Goal: Navigation & Orientation: Find specific page/section

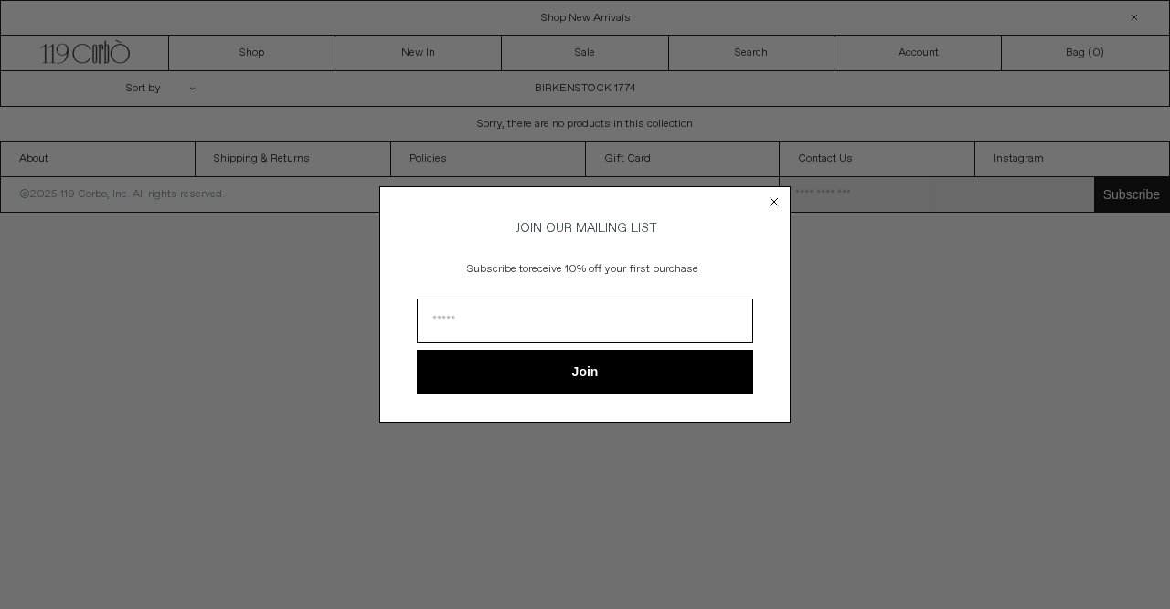
click at [768, 196] on circle "Close dialog" at bounding box center [774, 202] width 17 height 17
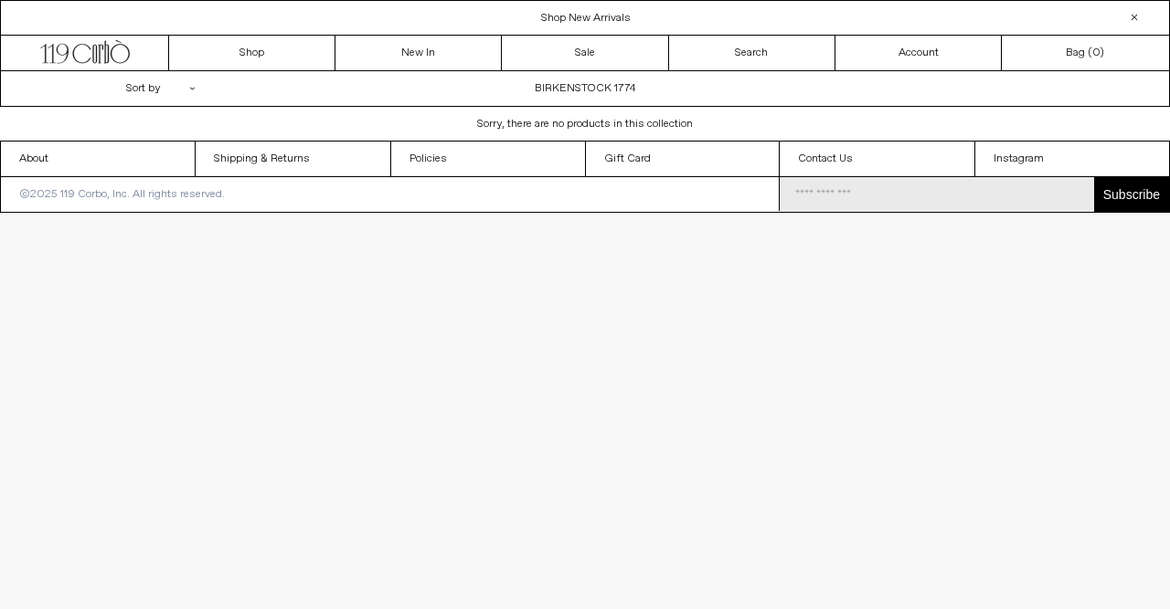
click at [608, 89] on div "**********" at bounding box center [585, 88] width 1168 height 35
click at [619, 21] on span "Shop Sale - Up to 70% Off" at bounding box center [585, 18] width 129 height 15
